Goal: Book appointment/travel/reservation

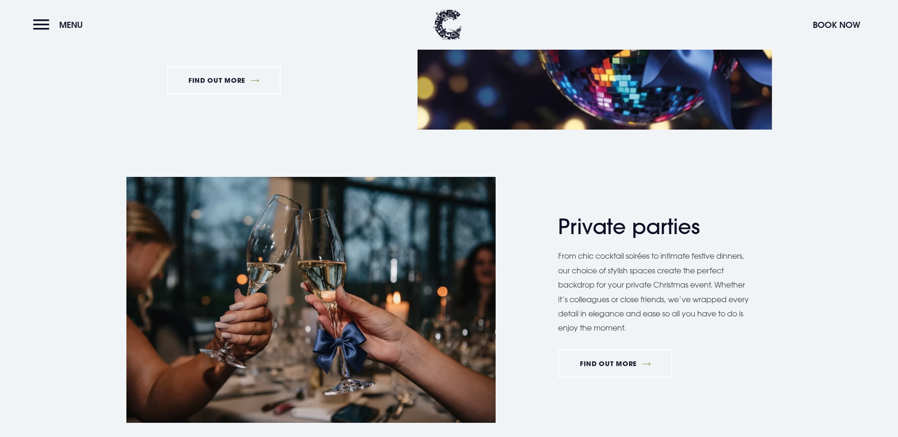
scroll to position [615, 0]
click at [229, 94] on link "FIND OUT MORE" at bounding box center [224, 80] width 114 height 28
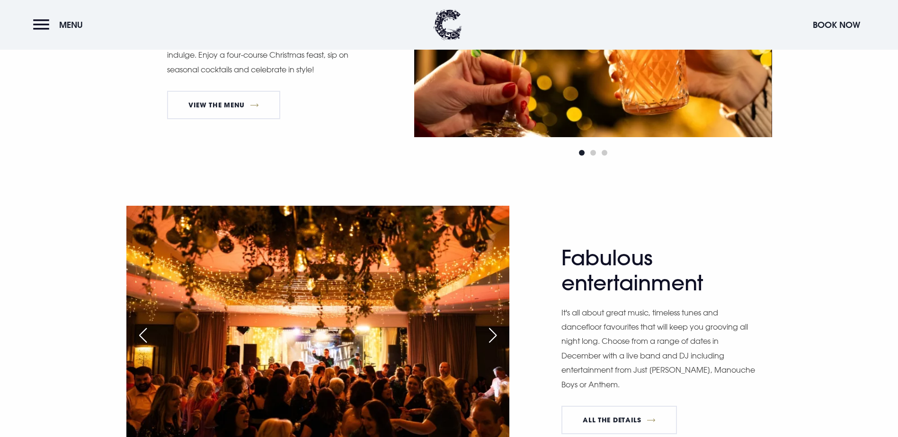
scroll to position [707, 0]
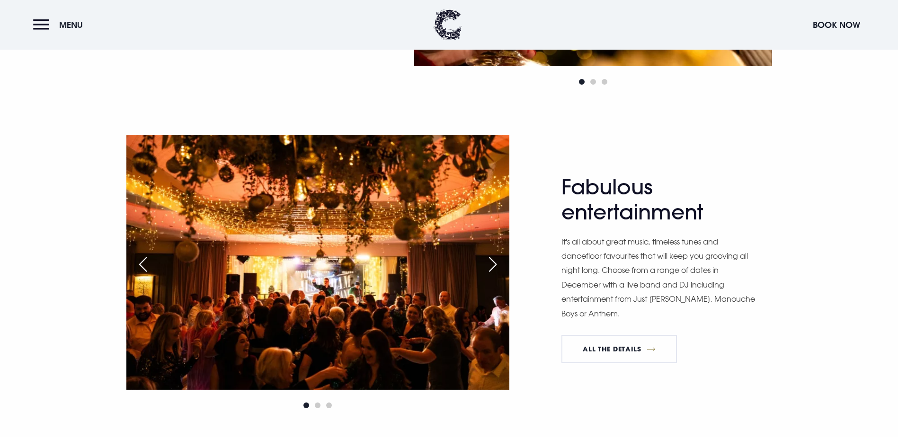
click at [189, 48] on link "View The Menu" at bounding box center [224, 34] width 114 height 28
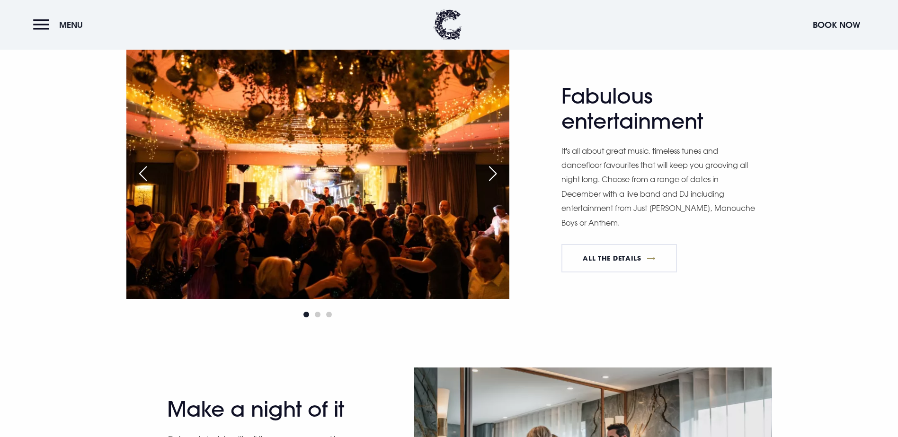
scroll to position [643, 0]
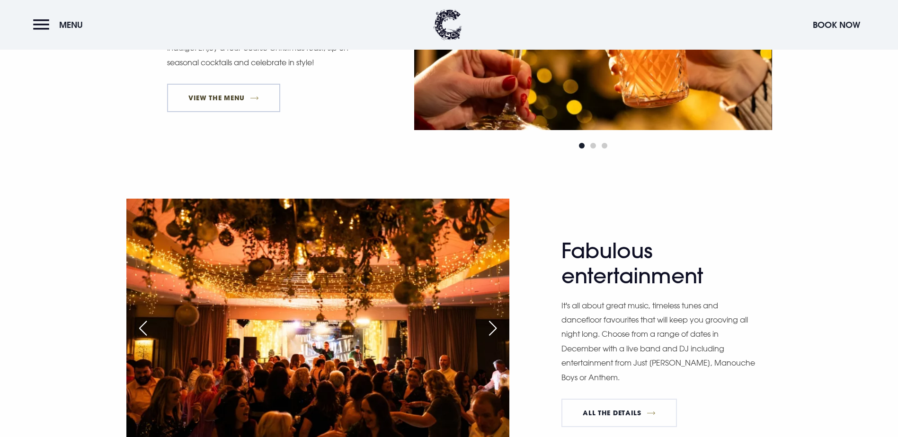
click at [262, 112] on link "View The Menu" at bounding box center [224, 98] width 114 height 28
